Goal: Transaction & Acquisition: Purchase product/service

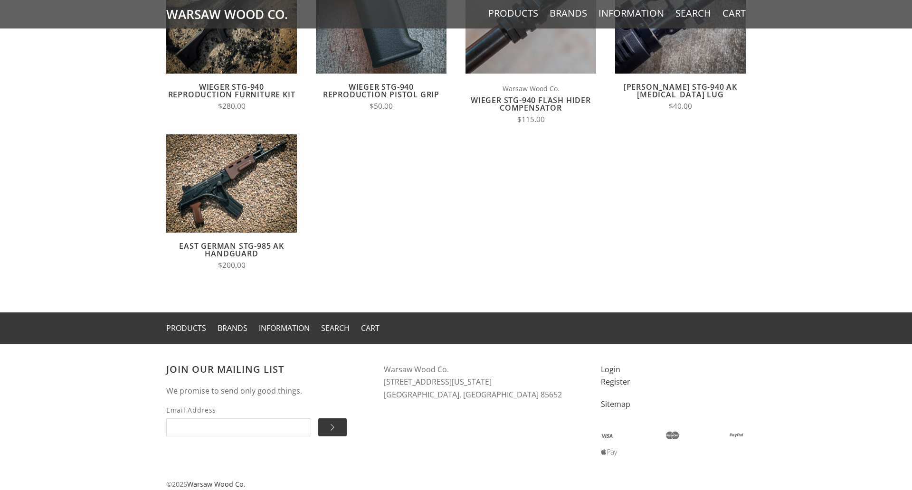
scroll to position [829, 0]
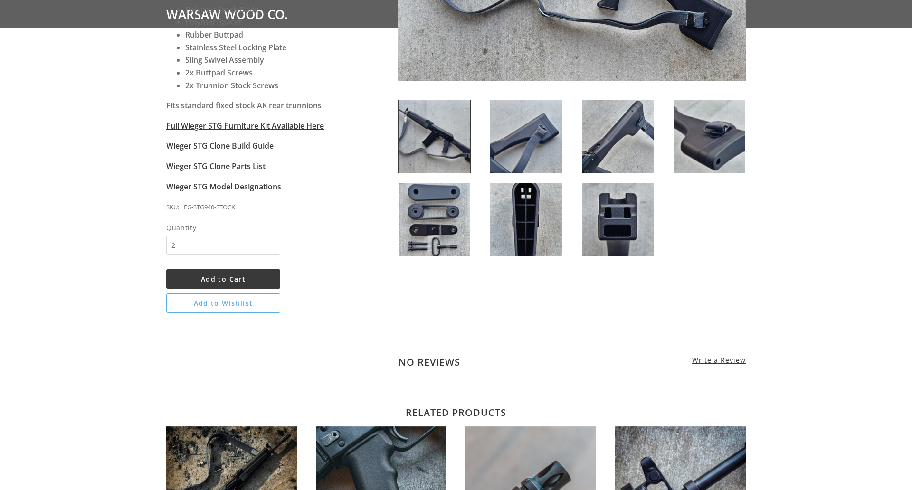
type input "2"
click at [223, 279] on span "Add to Cart" at bounding box center [223, 278] width 45 height 9
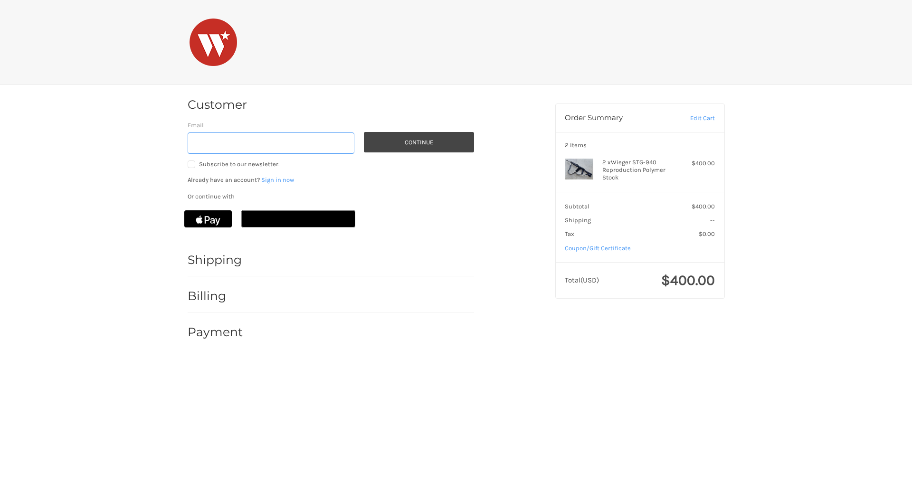
click at [271, 143] on input "Email" at bounding box center [271, 142] width 167 height 21
type input "[EMAIL_ADDRESS][DOMAIN_NAME]"
click at [418, 142] on button "Continue" at bounding box center [419, 142] width 110 height 20
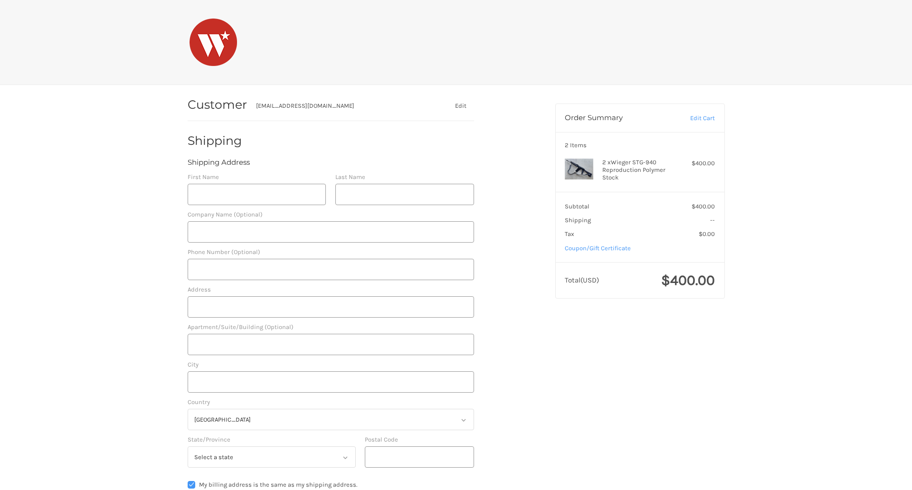
select select "US"
click at [256, 194] on input "First Name" at bounding box center [257, 194] width 139 height 21
type input "reflectiz"
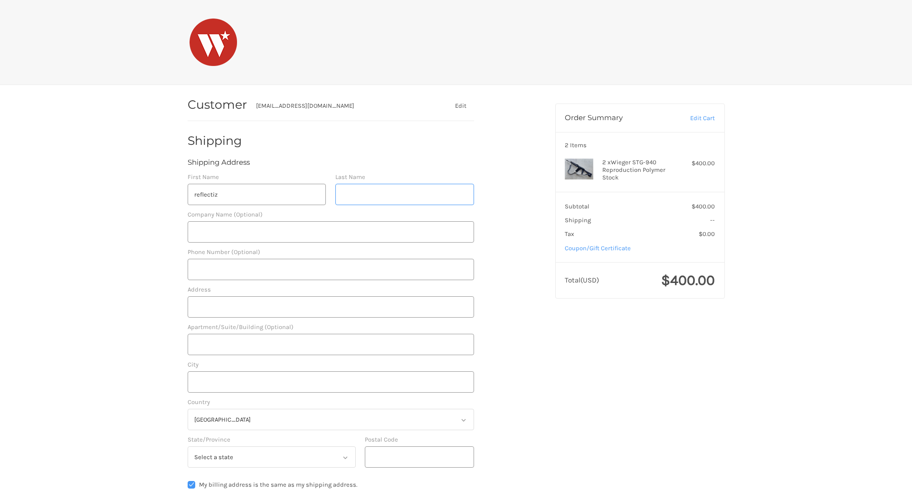
click at [404, 194] on input "Last Name" at bounding box center [404, 194] width 139 height 21
type input "bigcommerce"
click at [419, 457] on input "Postal Code" at bounding box center [419, 456] width 109 height 21
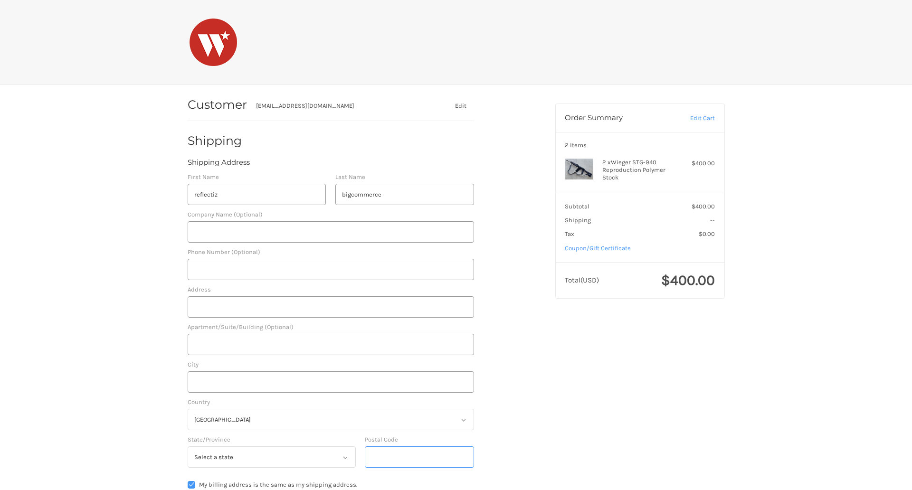
click at [419, 457] on input "Postal Code" at bounding box center [419, 456] width 109 height 21
click at [419, 457] on input "78701" at bounding box center [419, 456] width 109 height 21
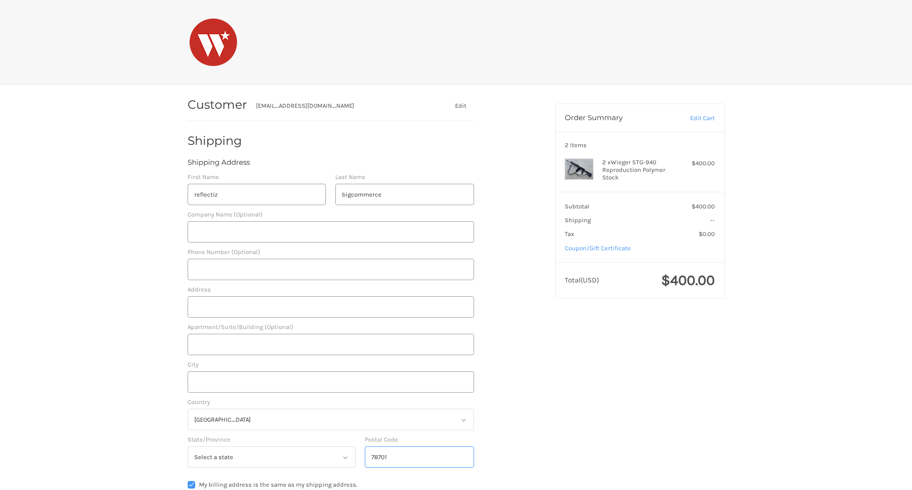
type input "78701"
click at [330, 307] on input "Address" at bounding box center [331, 306] width 286 height 21
type input "[STREET_ADDRESS]"
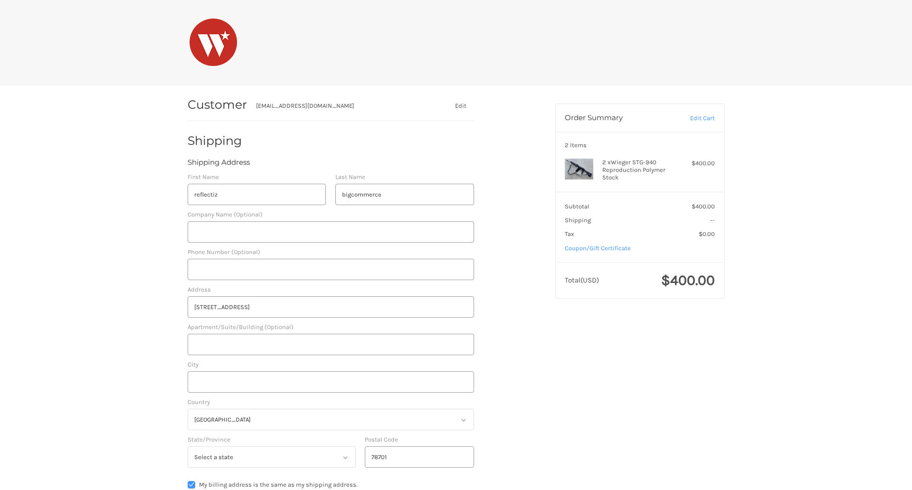
click at [218, 164] on legend "Shipping Address" at bounding box center [219, 164] width 62 height 15
click at [419, 457] on input "78701" at bounding box center [419, 456] width 109 height 21
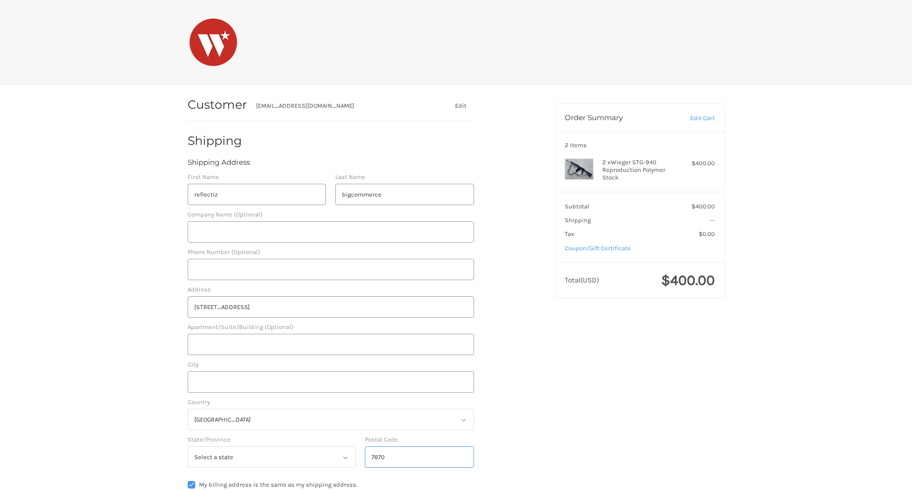
type input "78701"
select select "[GEOGRAPHIC_DATA]"
click at [330, 344] on input "Apartment/Suite/Building (Optional)" at bounding box center [331, 344] width 286 height 21
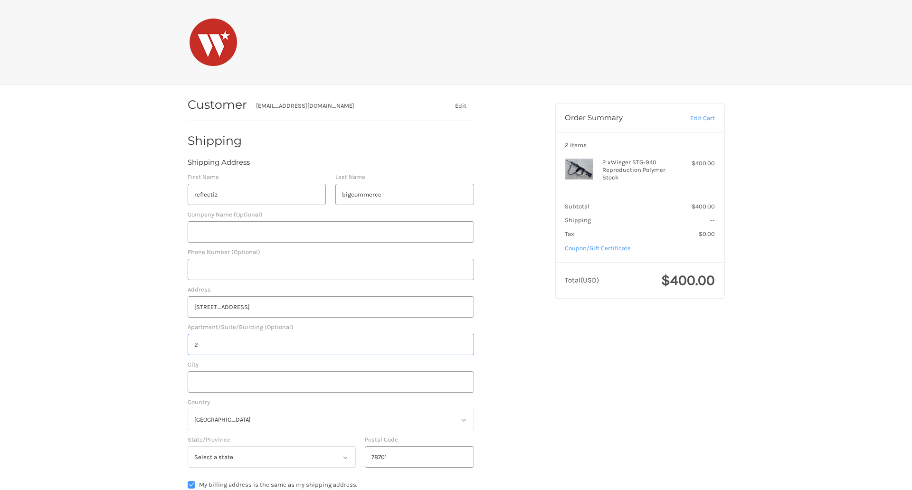
type input "2"
click at [330, 382] on input "City" at bounding box center [331, 381] width 286 height 21
click at [330, 382] on input "Austin" at bounding box center [331, 381] width 286 height 21
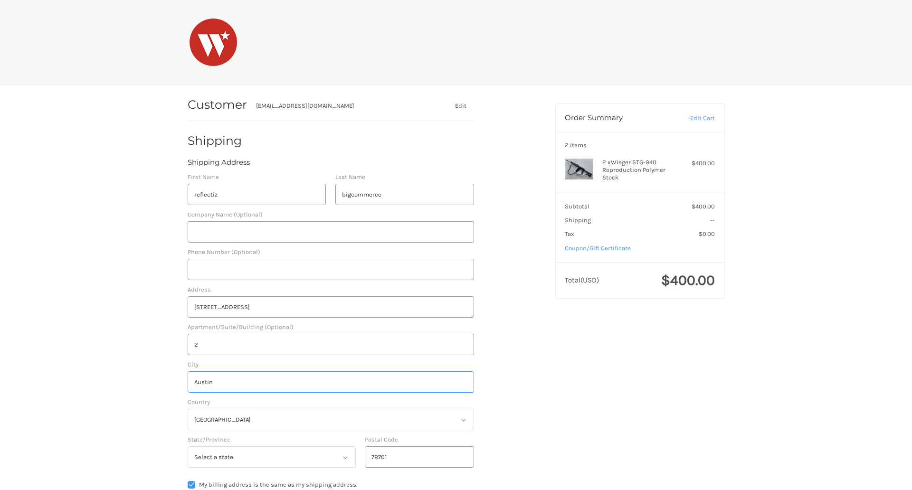
click at [330, 382] on input "Austin" at bounding box center [331, 381] width 286 height 21
type input "Austin"
radio input "true"
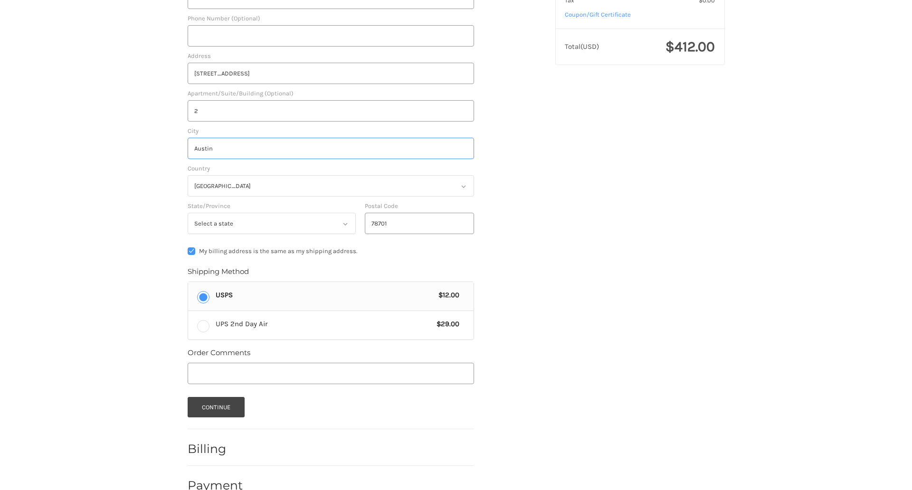
scroll to position [254, 0]
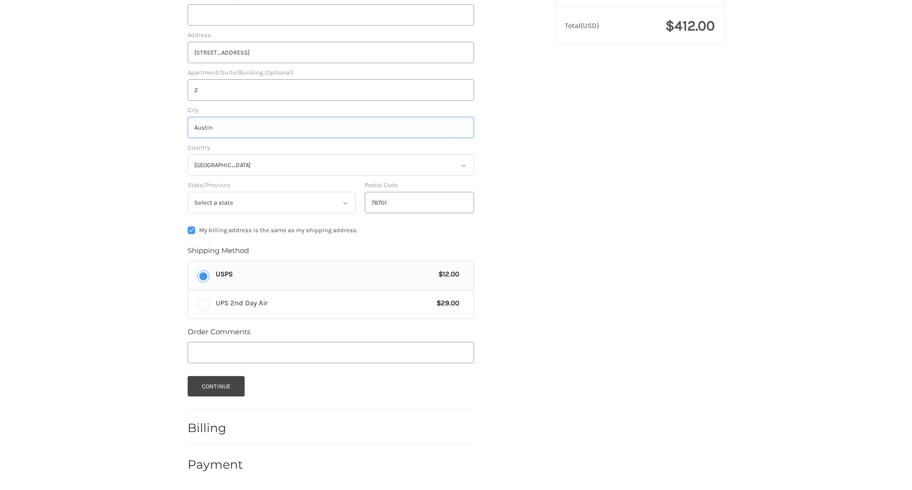
type input "Austin"
click at [330, 15] on input "Phone Number (Optional)" at bounding box center [331, 14] width 286 height 21
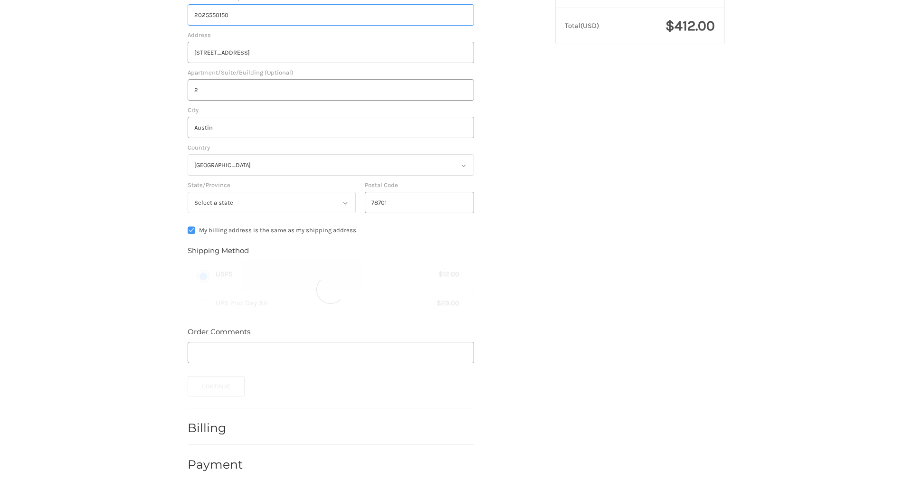
type input "2025550150"
type input "bigcommerce"
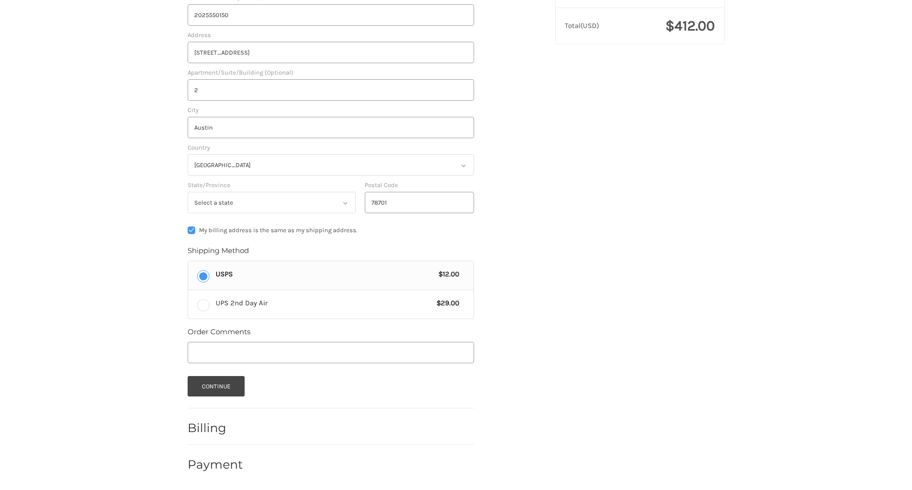
click at [330, 275] on span "USPS" at bounding box center [325, 274] width 218 height 11
click at [188, 262] on input "USPS $12.00" at bounding box center [188, 261] width 0 height 0
click at [216, 386] on button "Continue" at bounding box center [216, 386] width 57 height 20
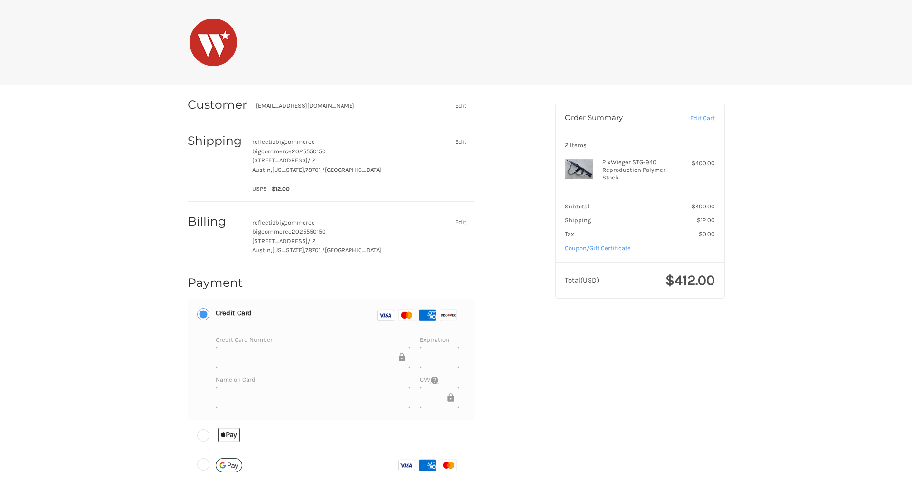
scroll to position [50, 0]
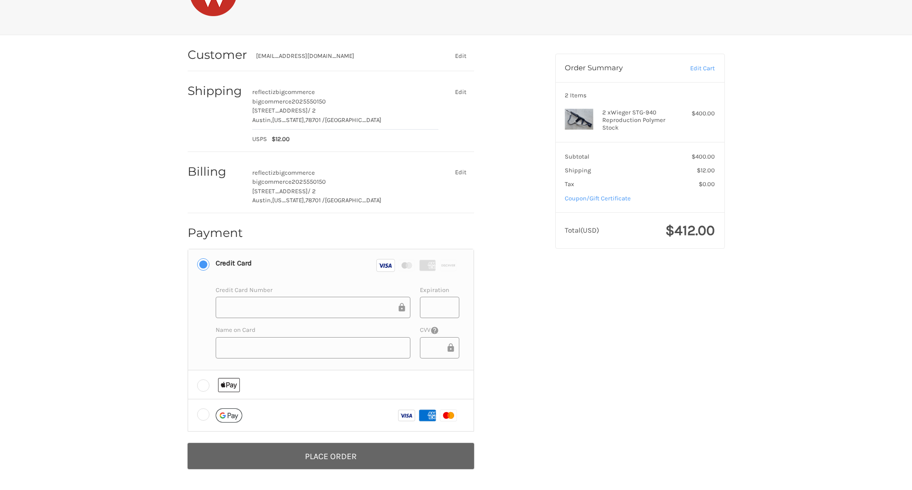
click at [330, 456] on button "Place Order" at bounding box center [331, 456] width 286 height 26
